Goal: Transaction & Acquisition: Purchase product/service

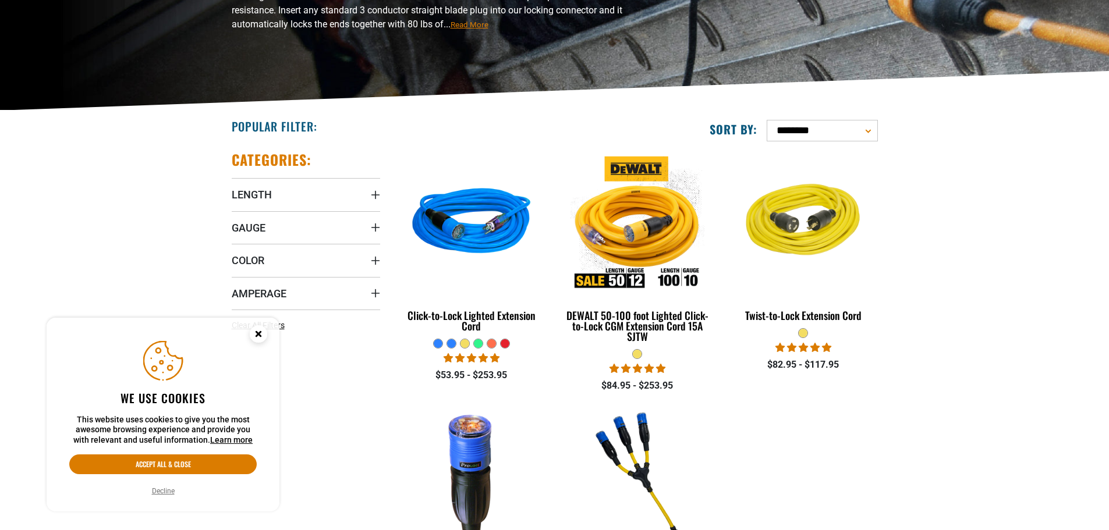
scroll to position [233, 0]
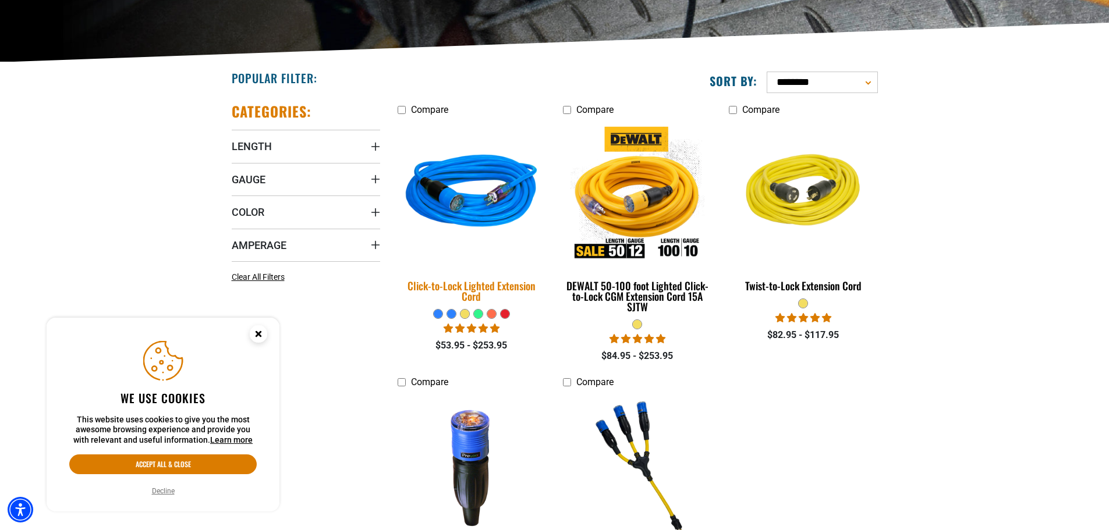
click at [449, 291] on div "Click-to-Lock Lighted Extension Cord" at bounding box center [471, 291] width 148 height 21
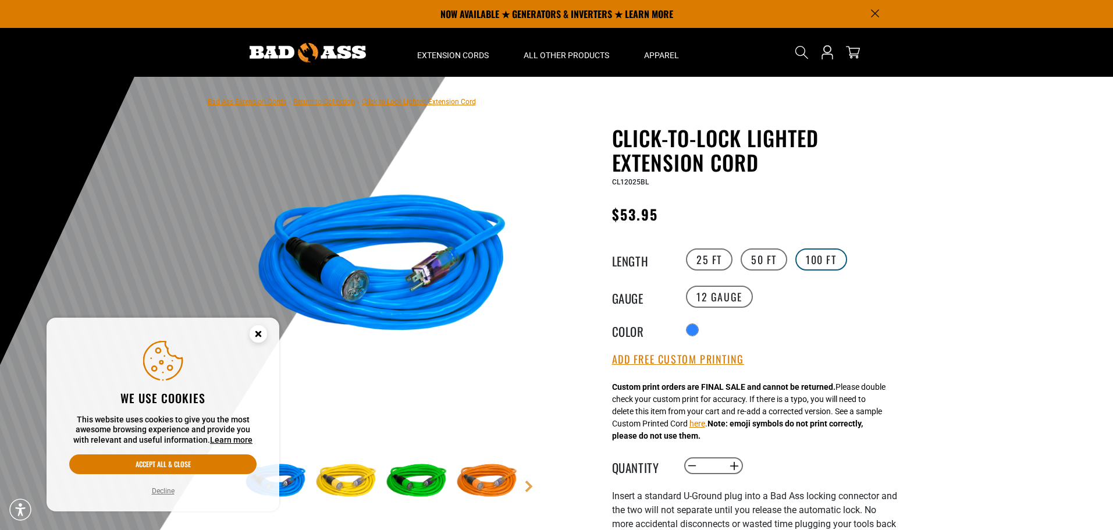
click at [825, 262] on label "100 FT" at bounding box center [822, 259] width 52 height 22
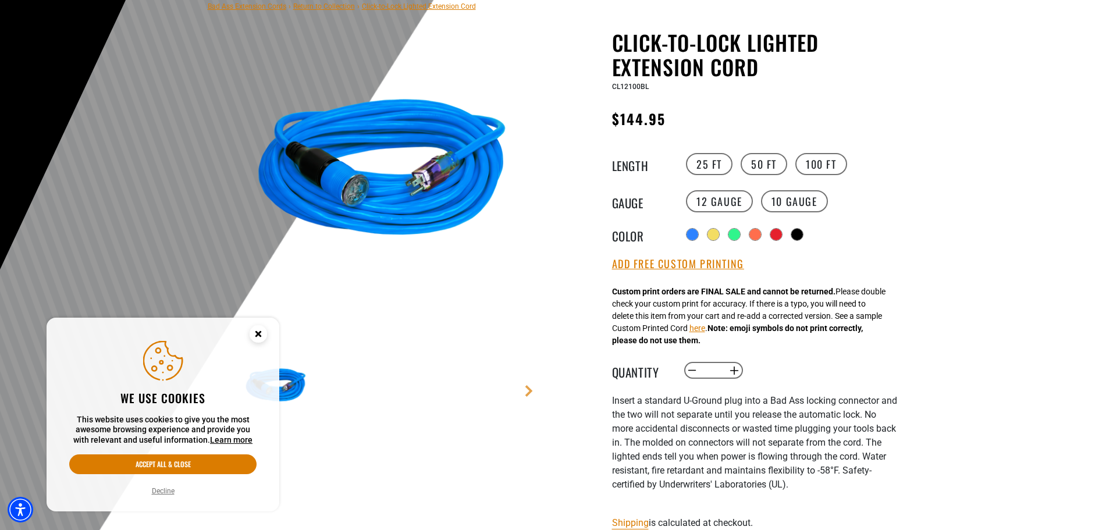
scroll to position [116, 0]
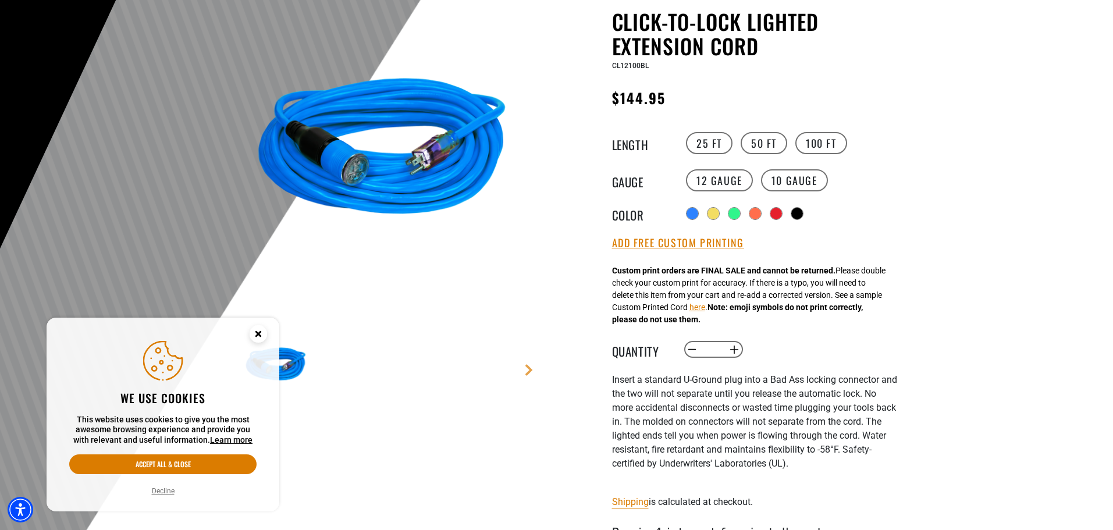
click at [256, 339] on circle "Close this option" at bounding box center [258, 333] width 17 height 17
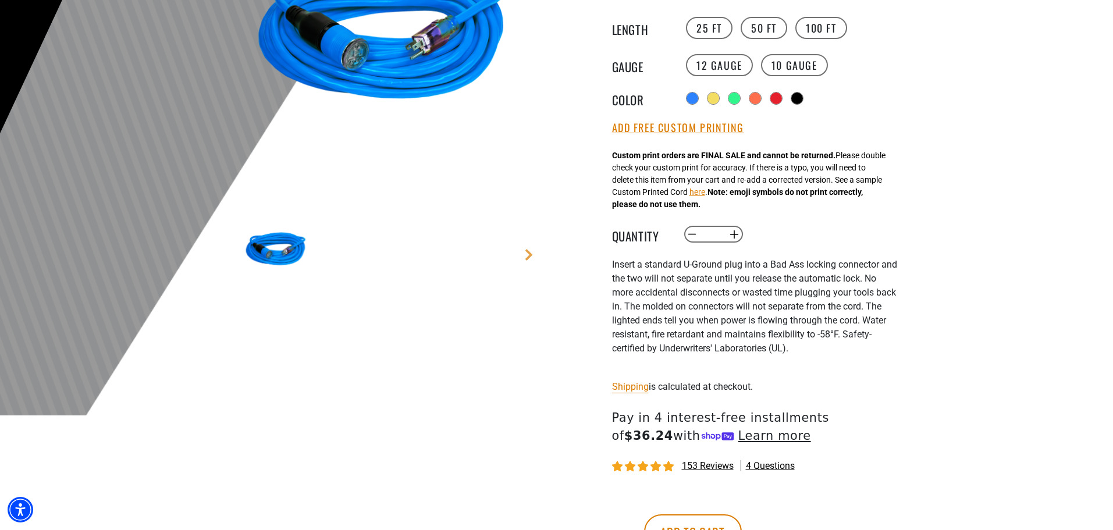
scroll to position [233, 0]
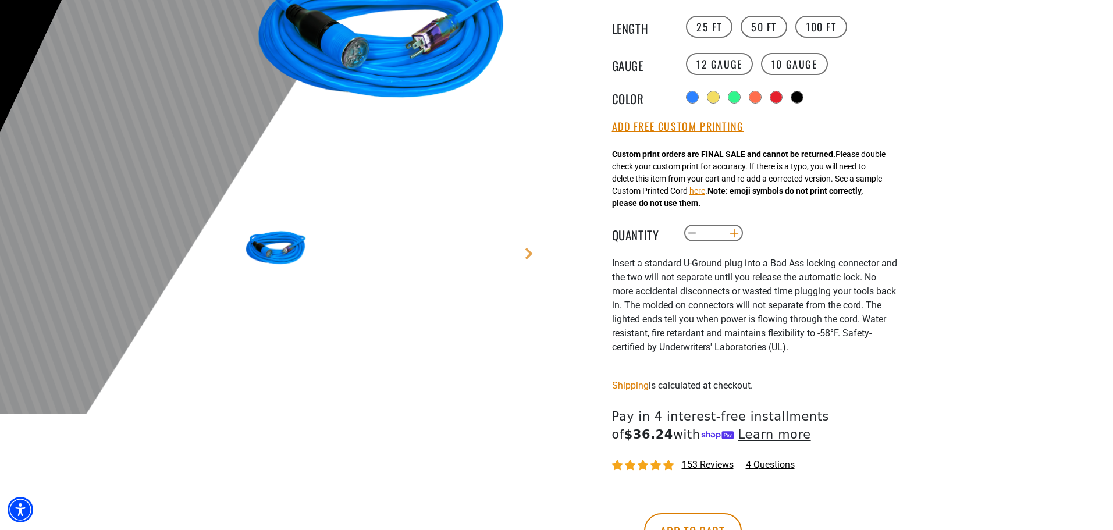
click at [735, 233] on button "Increase quantity for Click-to-Lock Lighted Extension Cord" at bounding box center [734, 233] width 18 height 20
type input "*"
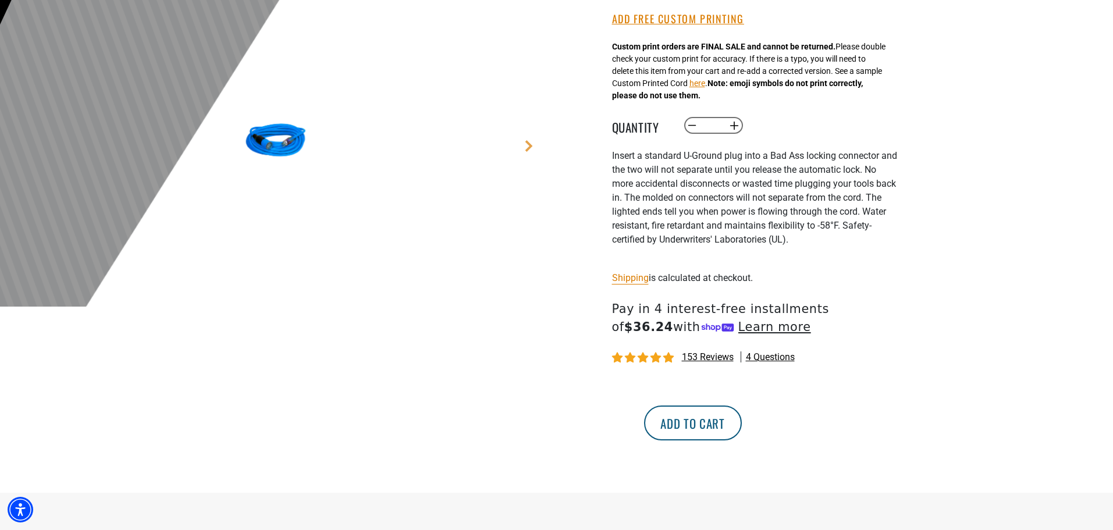
scroll to position [349, 0]
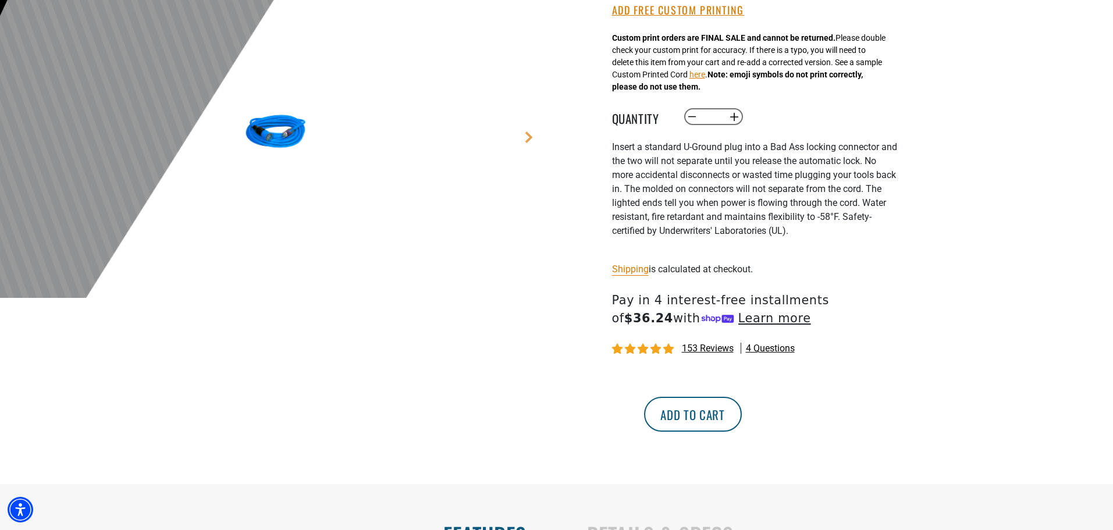
click at [742, 421] on button "Add to cart" at bounding box center [693, 414] width 98 height 35
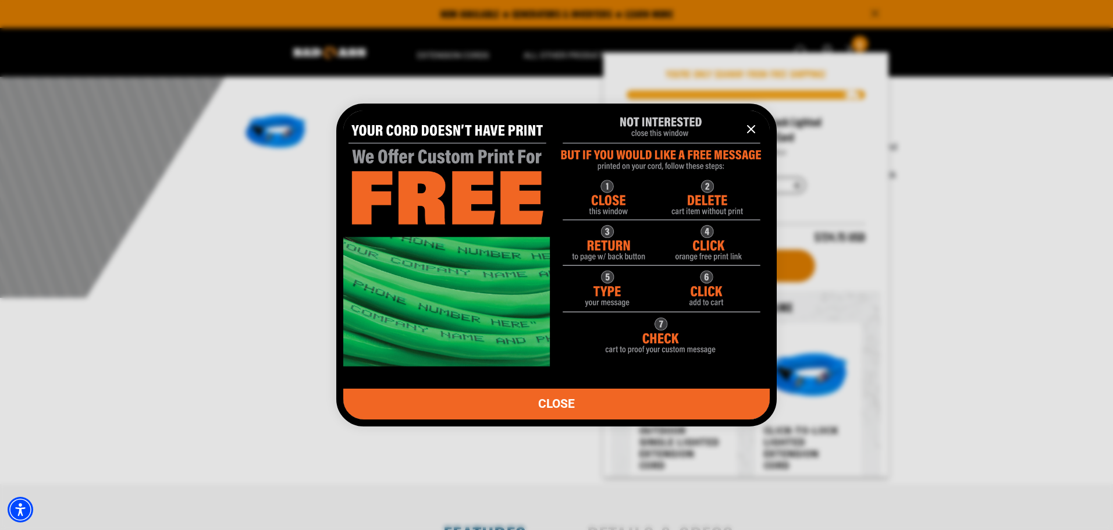
click at [745, 132] on icon "information" at bounding box center [751, 129] width 14 height 14
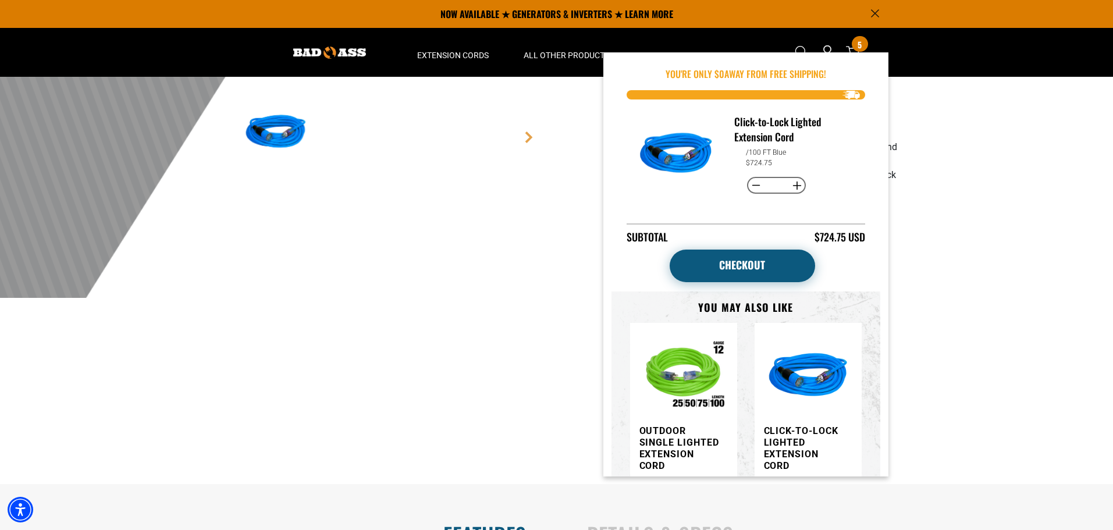
click at [772, 268] on link "Checkout" at bounding box center [742, 266] width 145 height 33
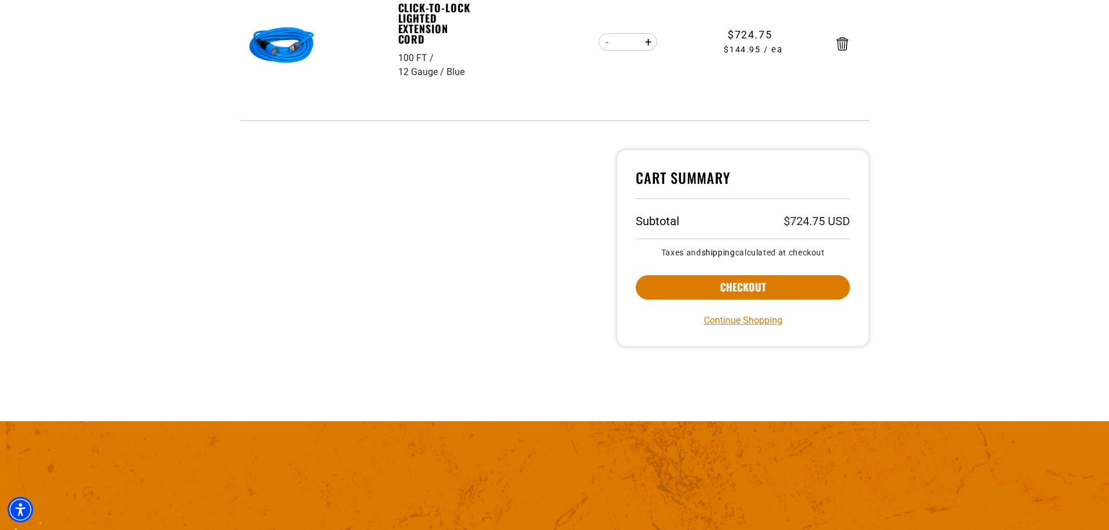
scroll to position [291, 0]
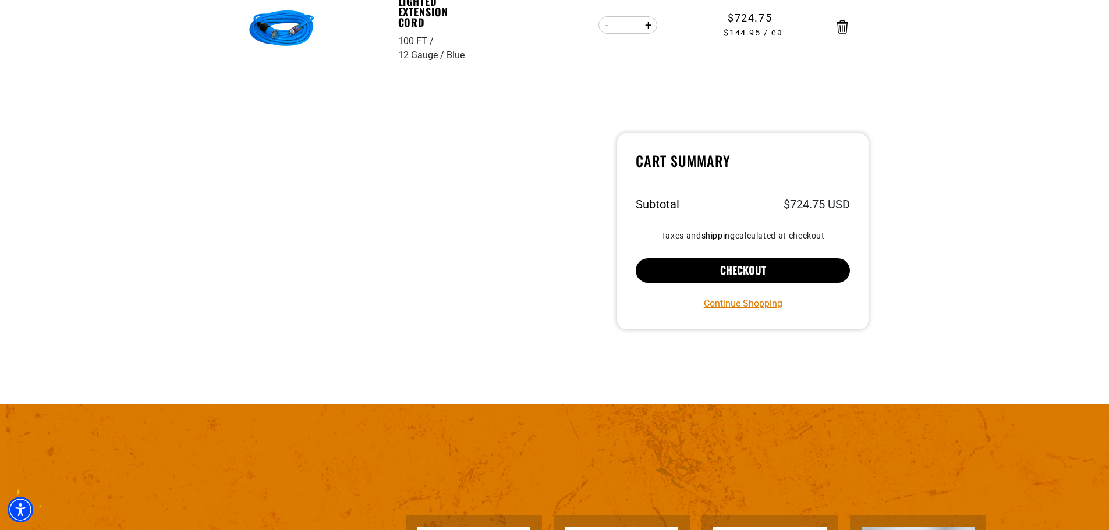
click at [737, 260] on button "Checkout" at bounding box center [742, 270] width 215 height 24
